Goal: Feedback & Contribution: Leave review/rating

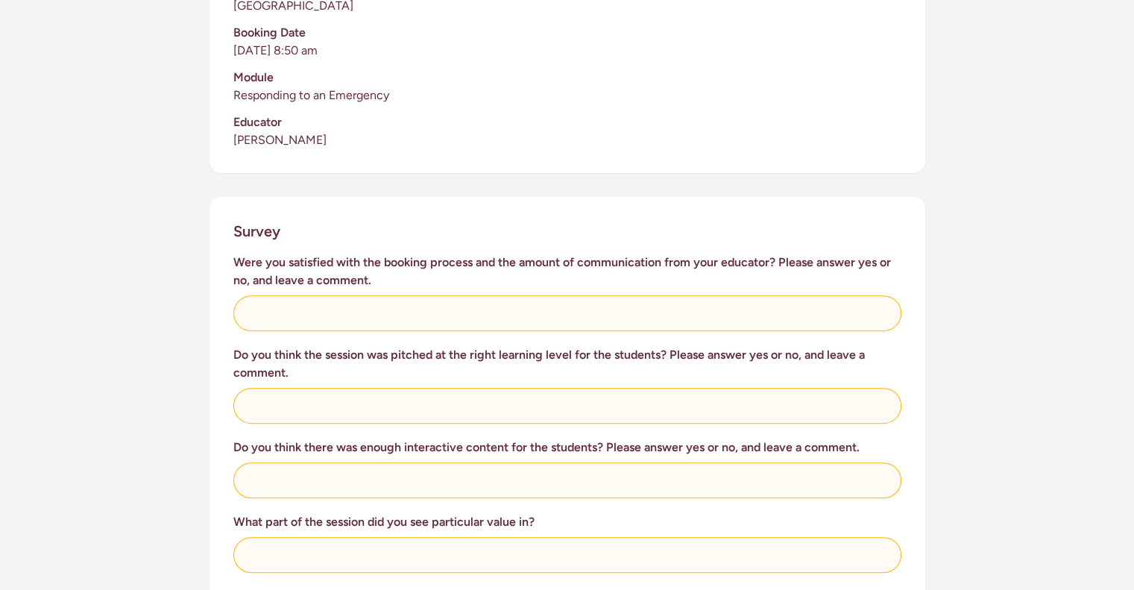
scroll to position [431, 0]
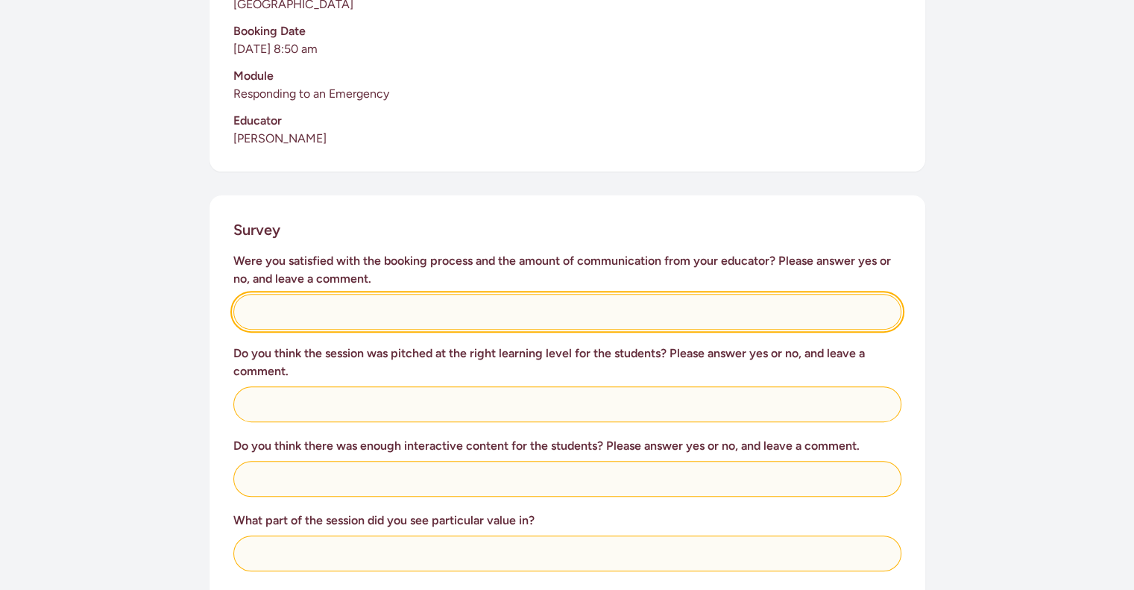
click at [382, 294] on input "text" at bounding box center [567, 312] width 668 height 36
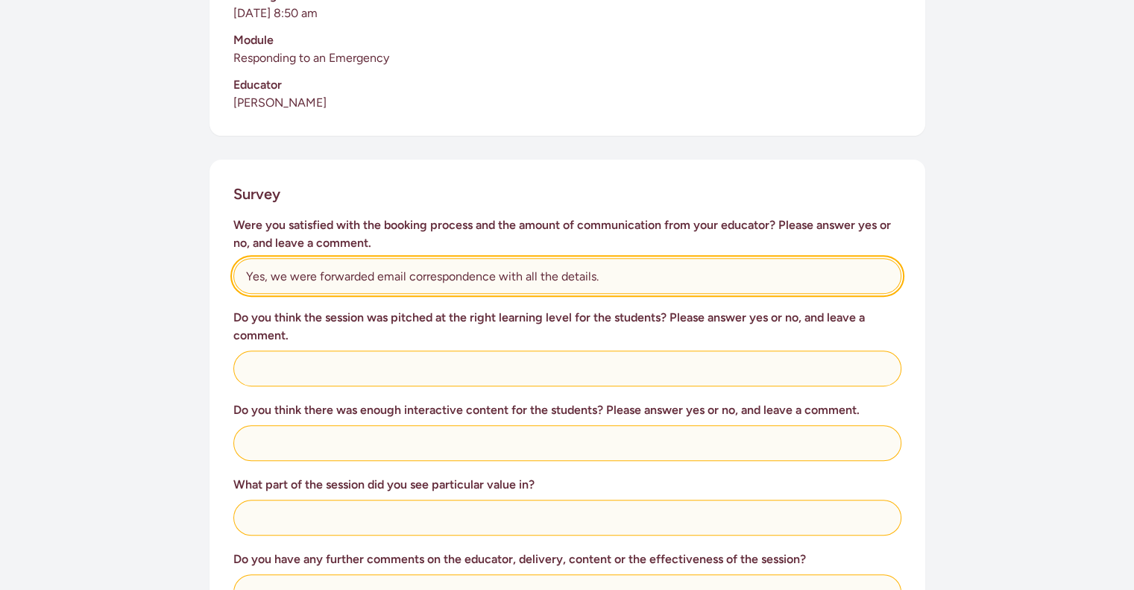
type input "Yes, we were forwarded email correspondence with all the details."
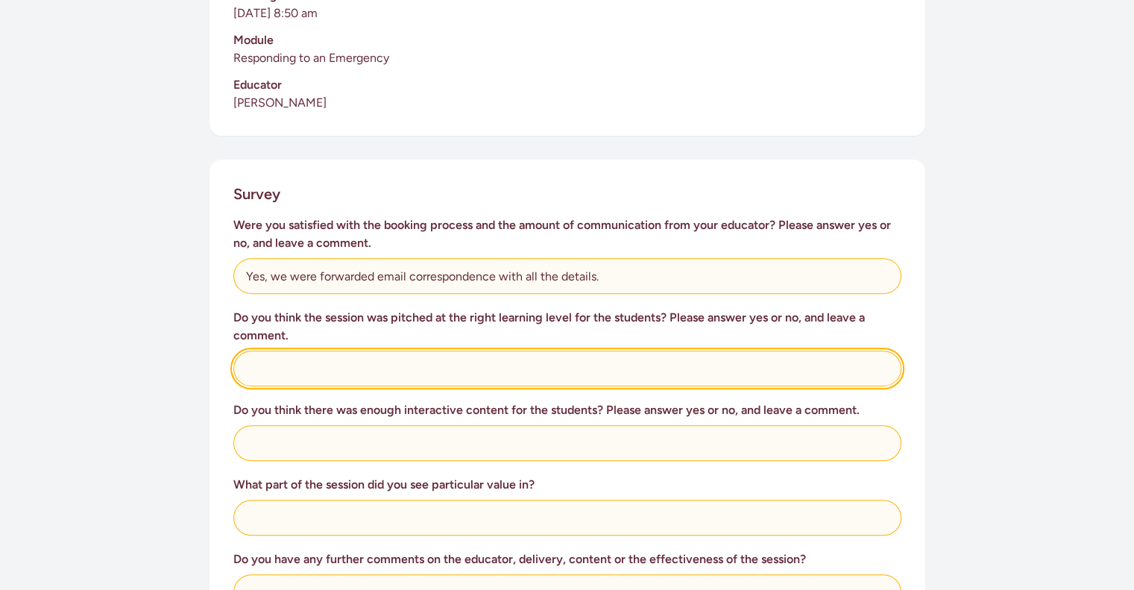
click at [373, 350] on input "text" at bounding box center [567, 368] width 668 height 36
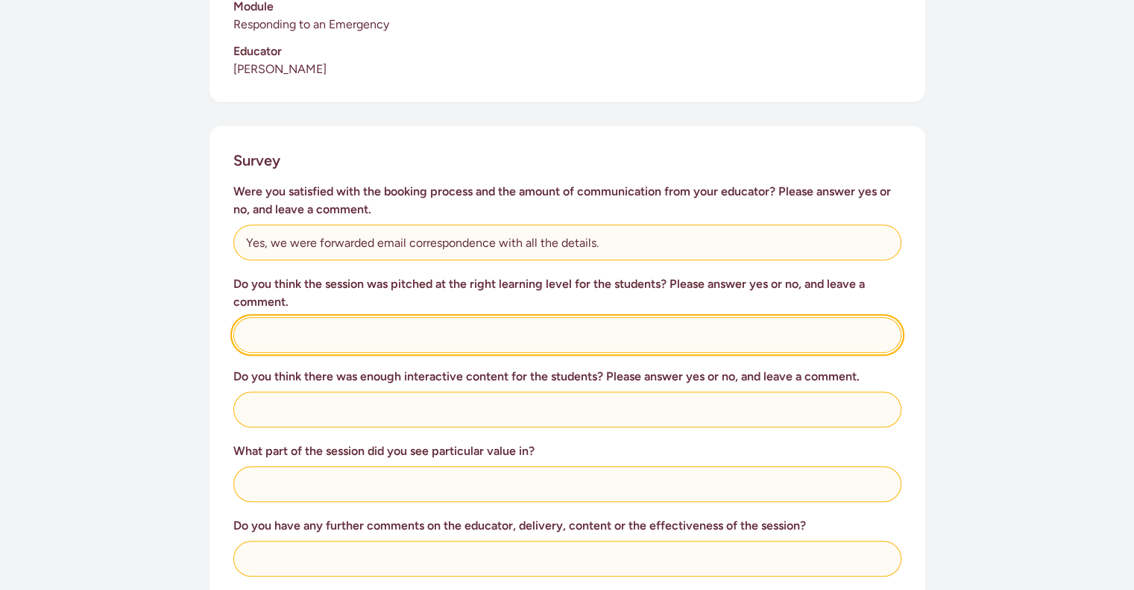
scroll to position [504, 0]
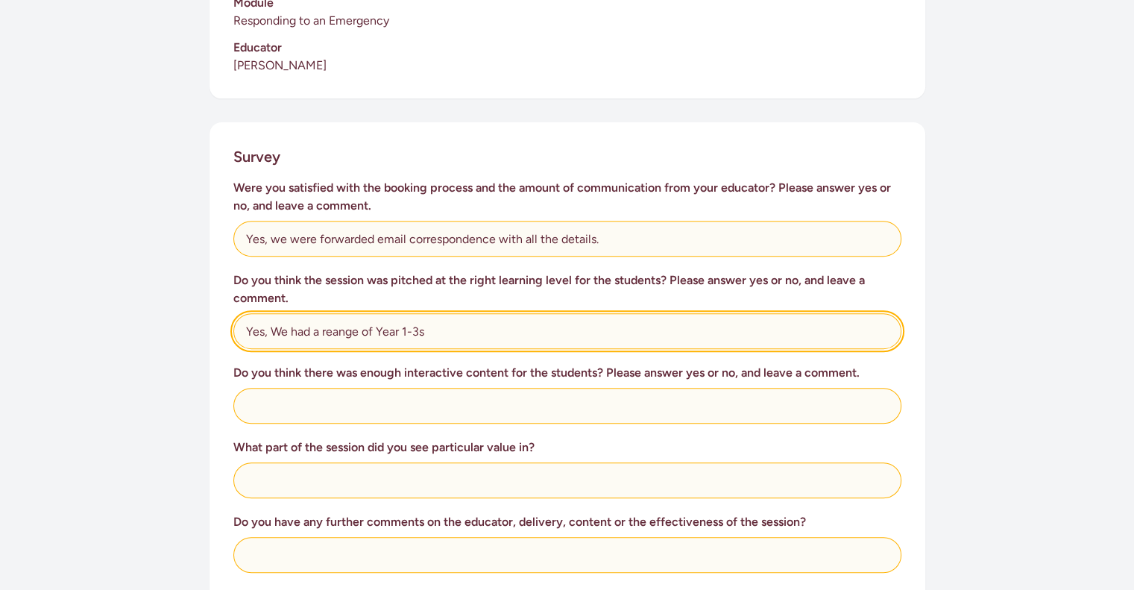
click at [334, 313] on input "Yes, We had a reange of Year 1-3s" at bounding box center [567, 331] width 668 height 36
click at [439, 313] on input "Yes, We had a range of Year 1-3s" at bounding box center [567, 331] width 668 height 36
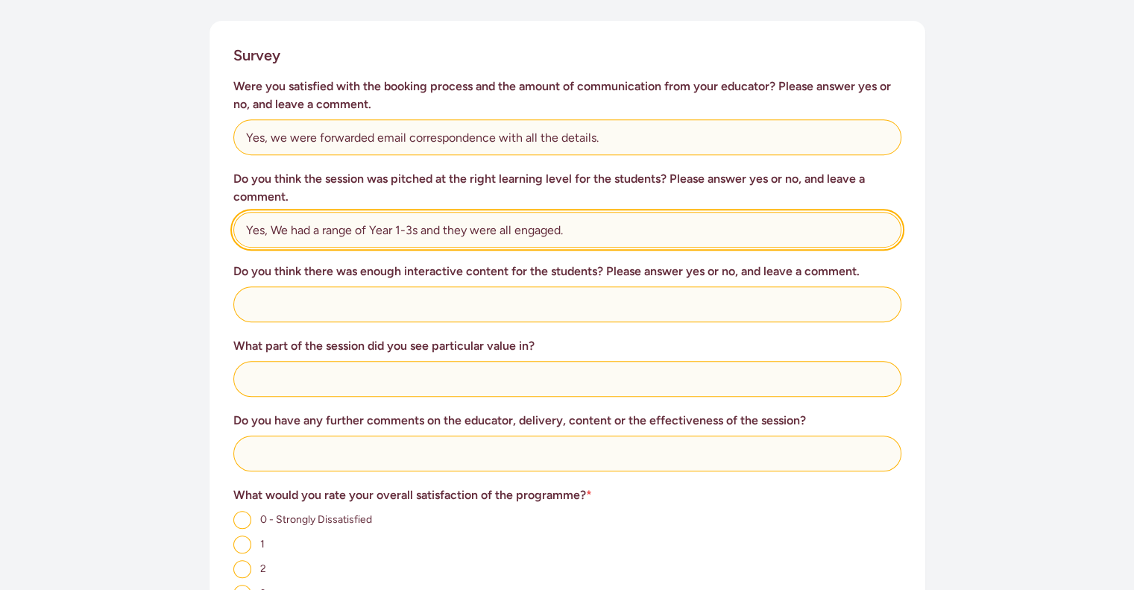
scroll to position [607, 0]
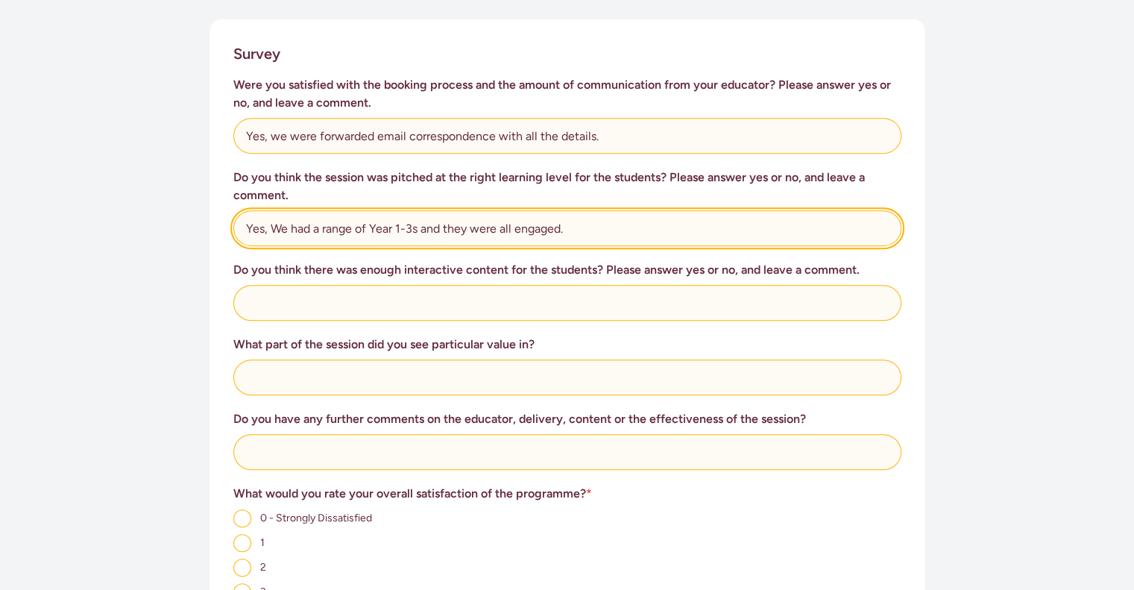
type input "Yes, We had a range of Year 1-3s and they were all engaged."
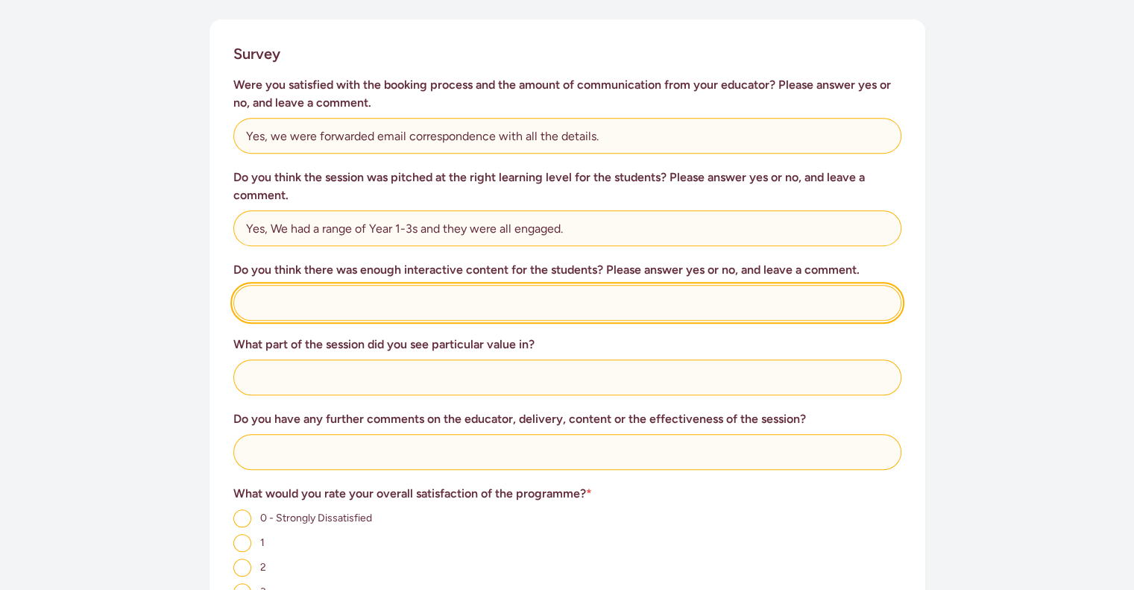
click at [418, 285] on input "text" at bounding box center [567, 303] width 668 height 36
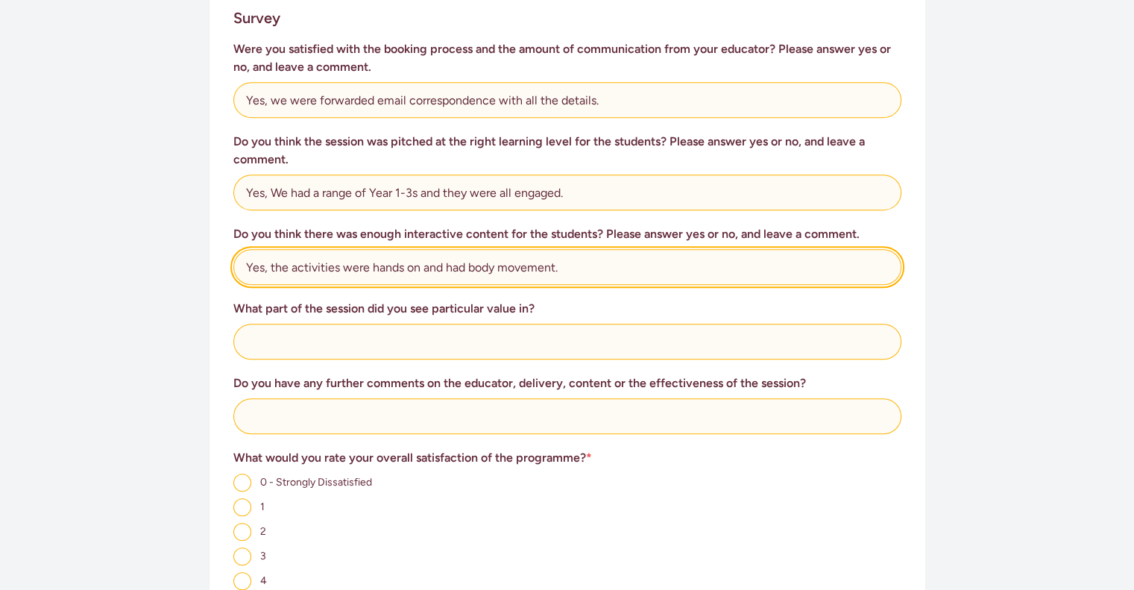
scroll to position [646, 0]
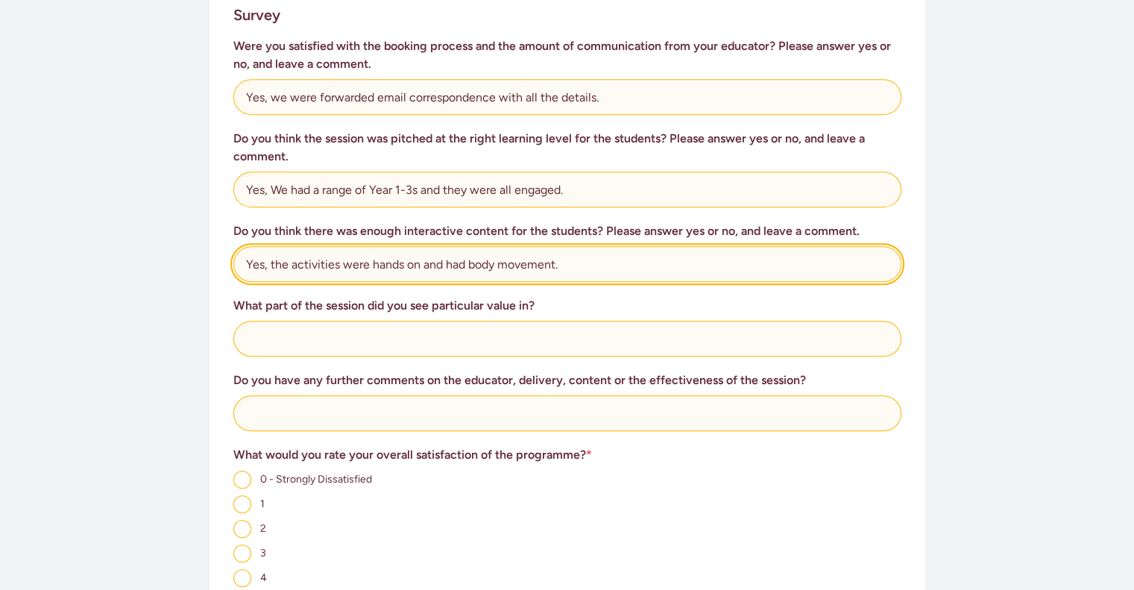
type input "Yes, the activities were hands on and had body movement."
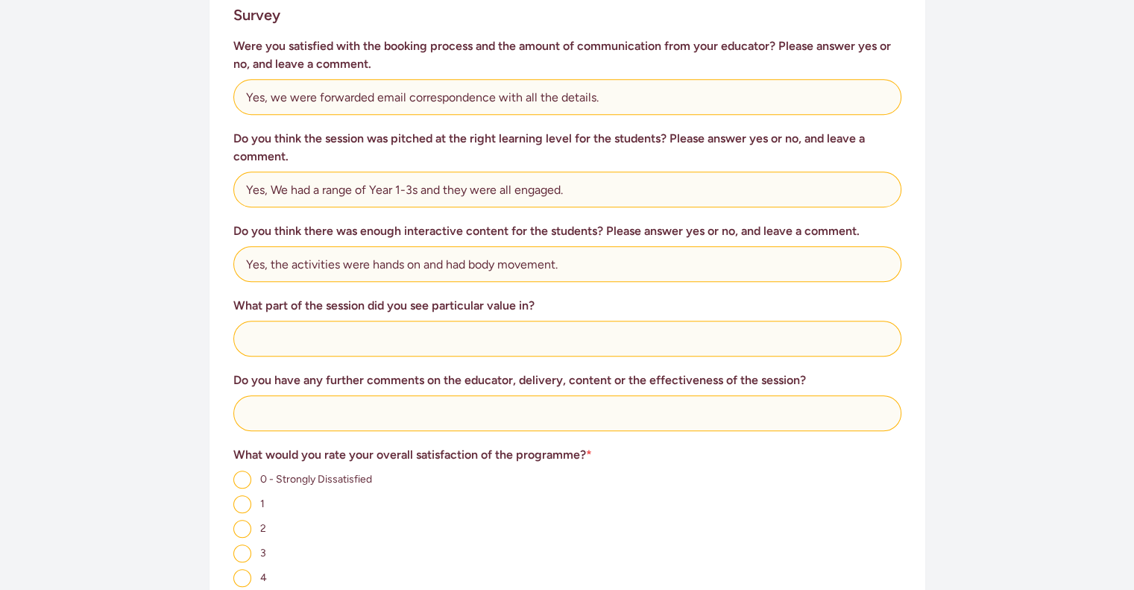
click at [409, 301] on div "What part of the session did you see particular value in?" at bounding box center [567, 327] width 668 height 60
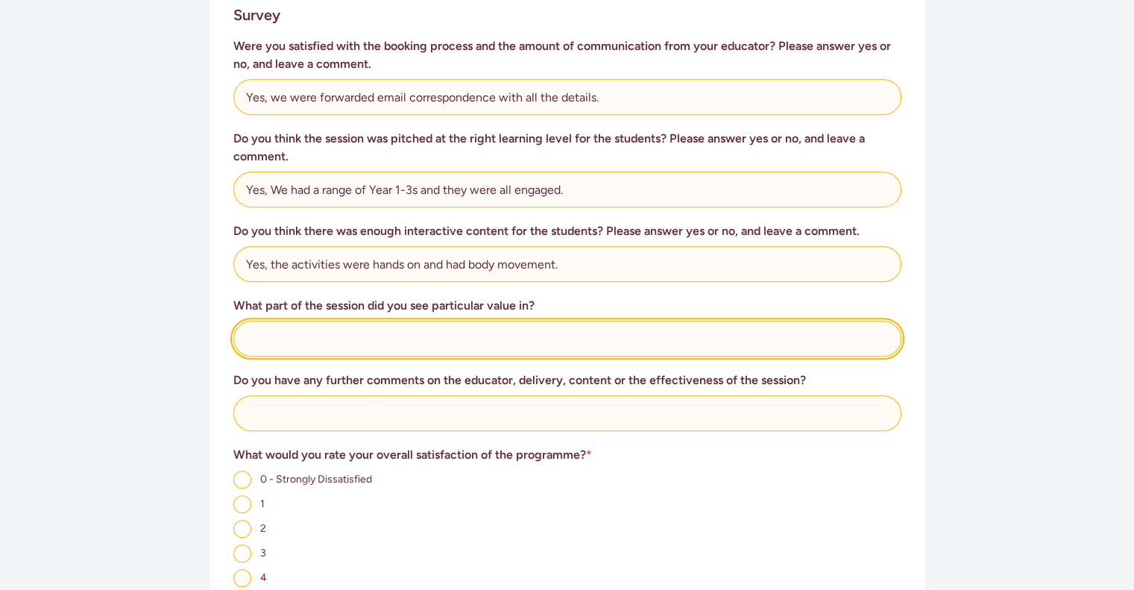
click at [400, 321] on input "text" at bounding box center [567, 339] width 668 height 36
click at [494, 321] on input "all of it was fabulous and so important for our tamariki to know." at bounding box center [567, 339] width 668 height 36
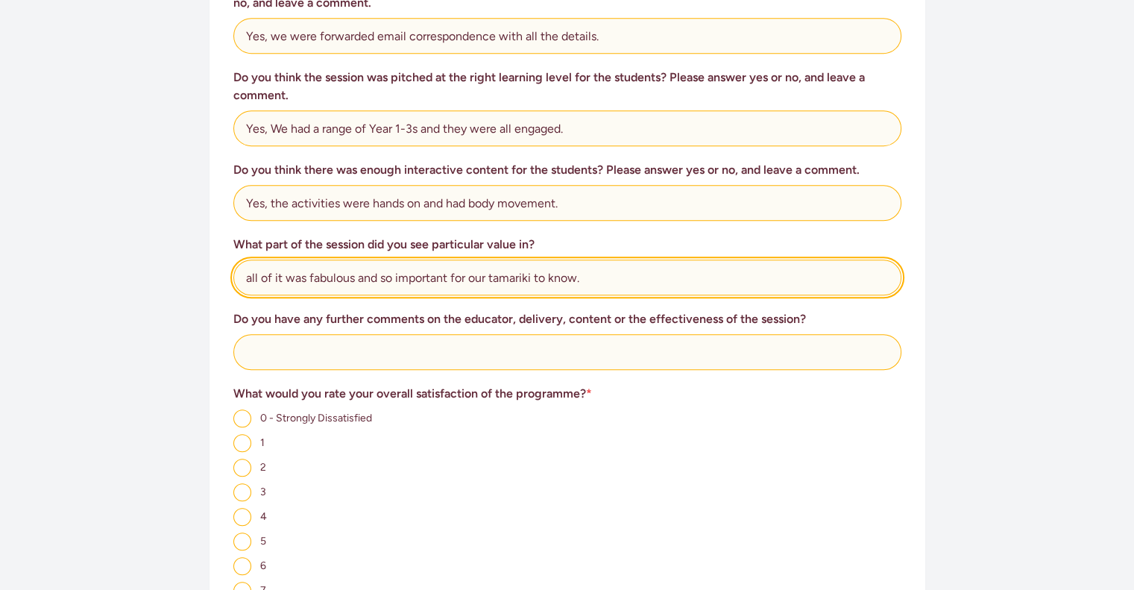
scroll to position [709, 0]
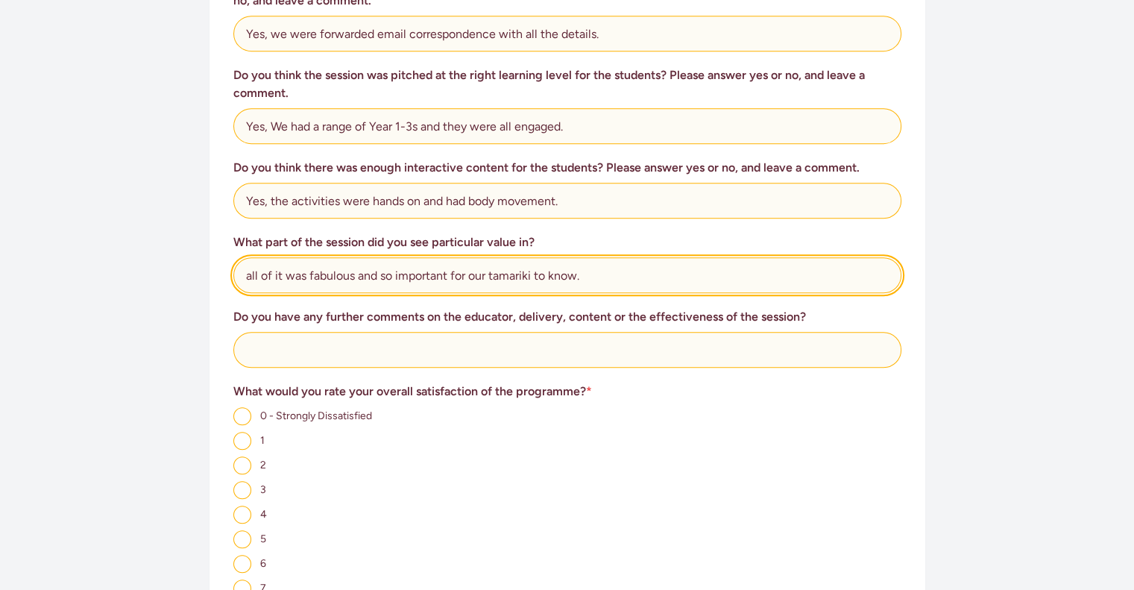
type input "all of it was fabulous and so important for our tamariki to know."
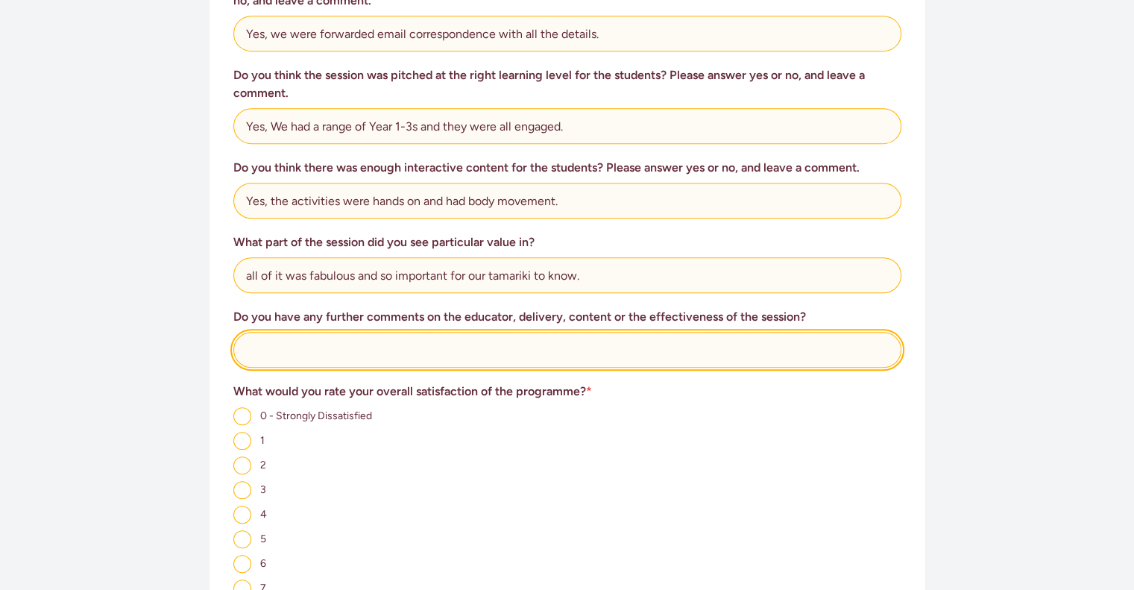
click at [480, 332] on input "text" at bounding box center [567, 350] width 668 height 36
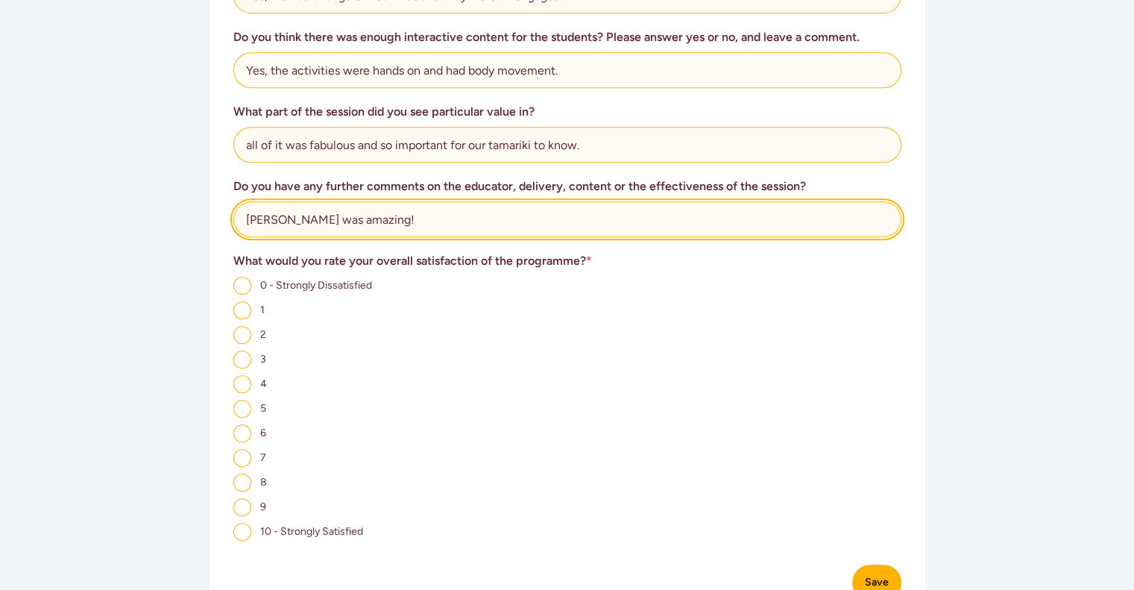
scroll to position [843, 0]
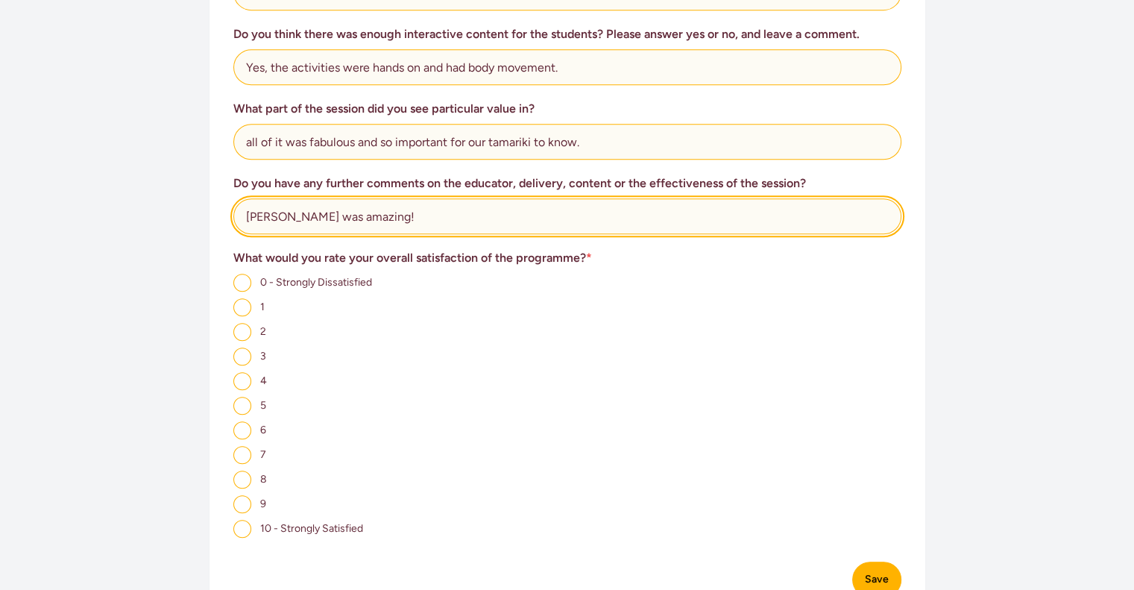
type input "[PERSON_NAME] was amazing!"
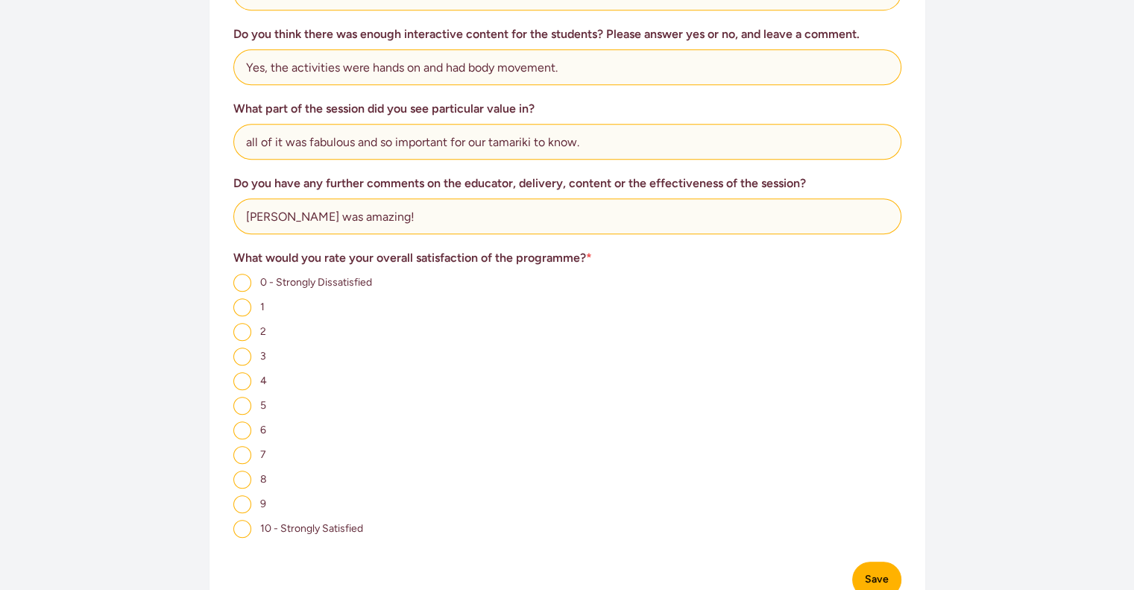
click at [240, 520] on input "10 - Strongly Satisfied" at bounding box center [242, 529] width 18 height 18
radio input "true"
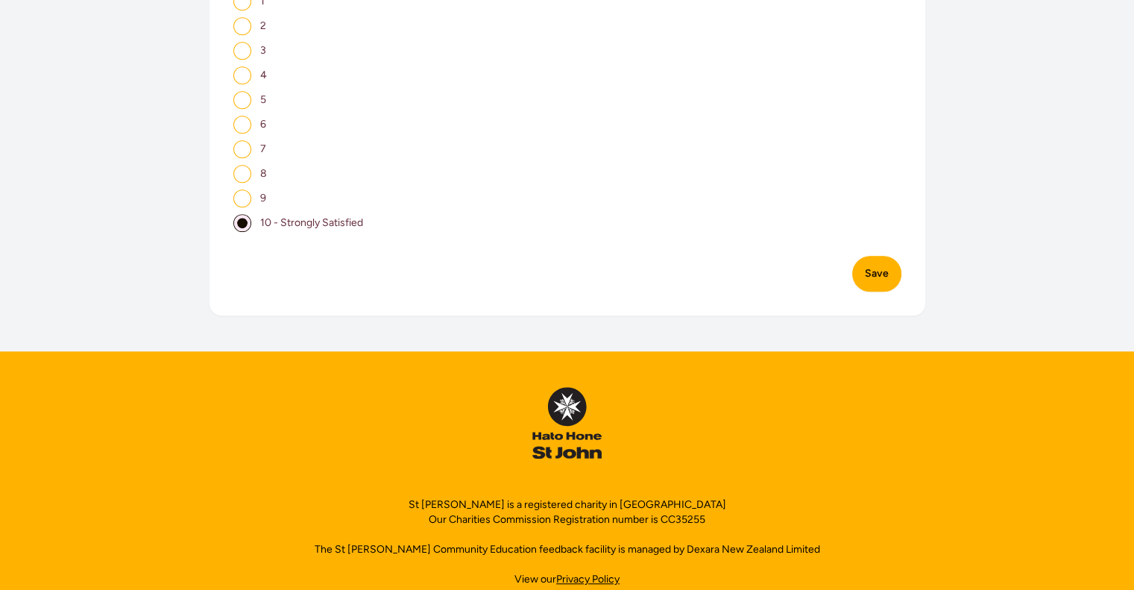
scroll to position [1156, 0]
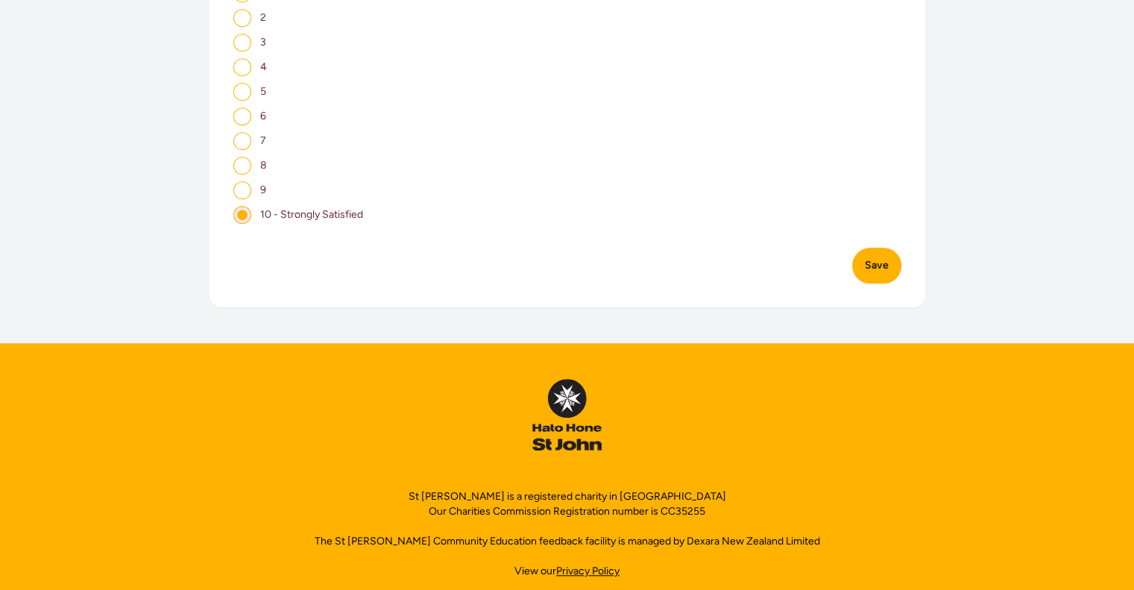
click at [871, 248] on button "Save" at bounding box center [876, 266] width 49 height 36
